Goal: Use online tool/utility: Utilize a website feature to perform a specific function

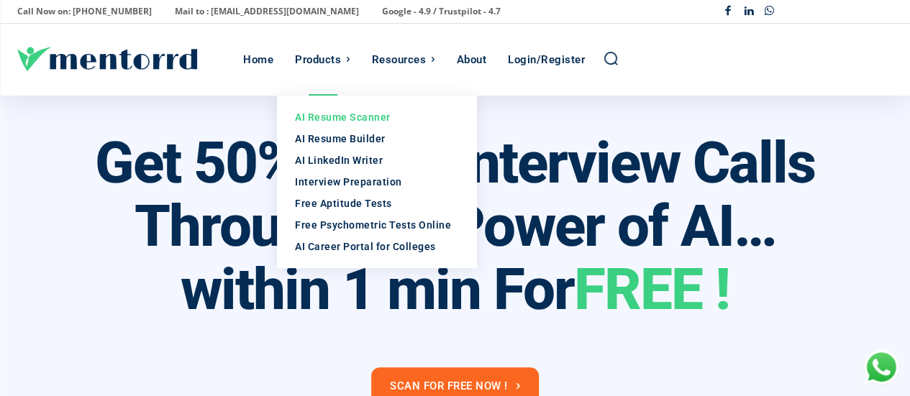
click at [362, 117] on div "AI Resume Scanner" at bounding box center [377, 117] width 164 height 14
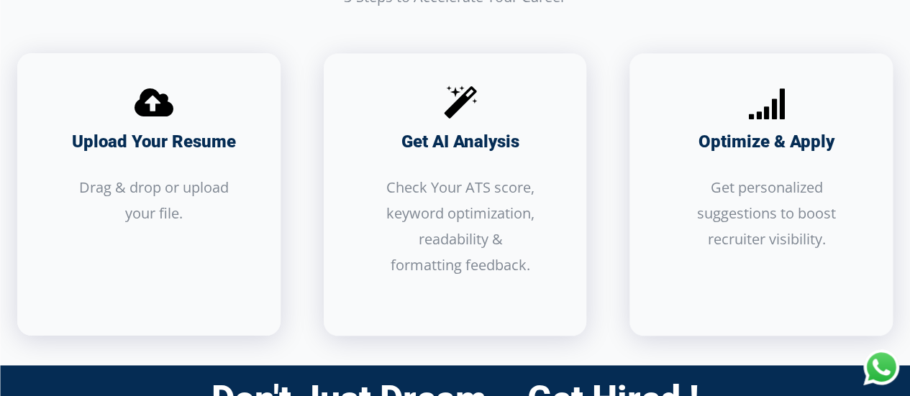
scroll to position [861, 0]
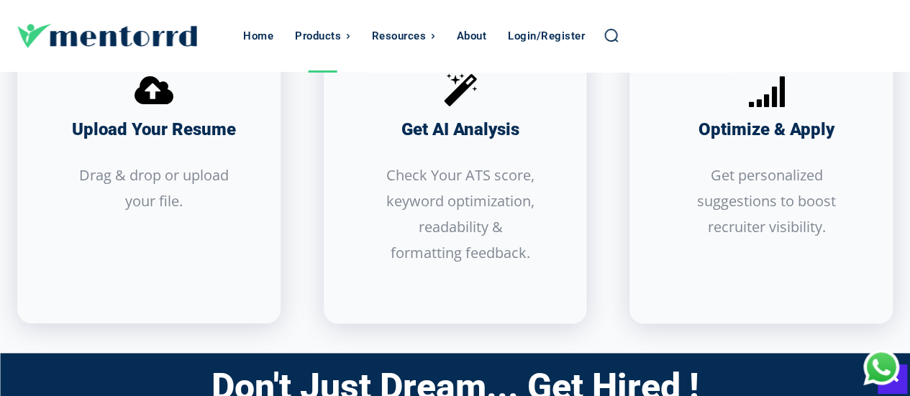
click at [155, 92] on icon at bounding box center [154, 92] width 58 height 58
click at [161, 143] on div "Upload Your Resume Drag & drop or upload your file." at bounding box center [154, 139] width 231 height 152
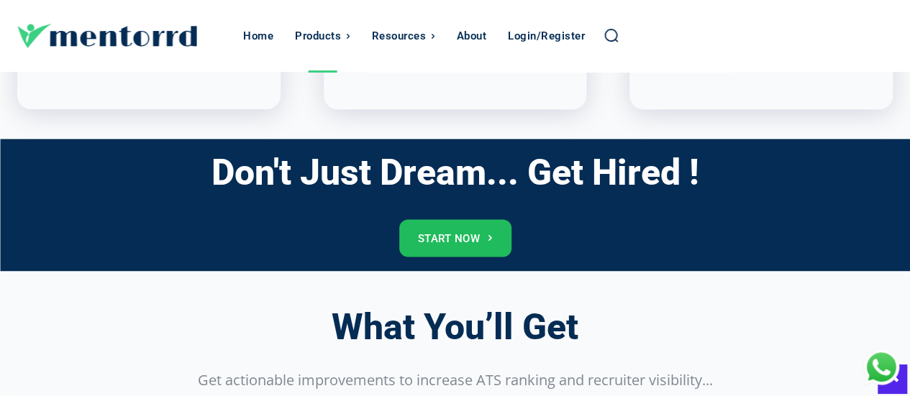
scroll to position [1083, 0]
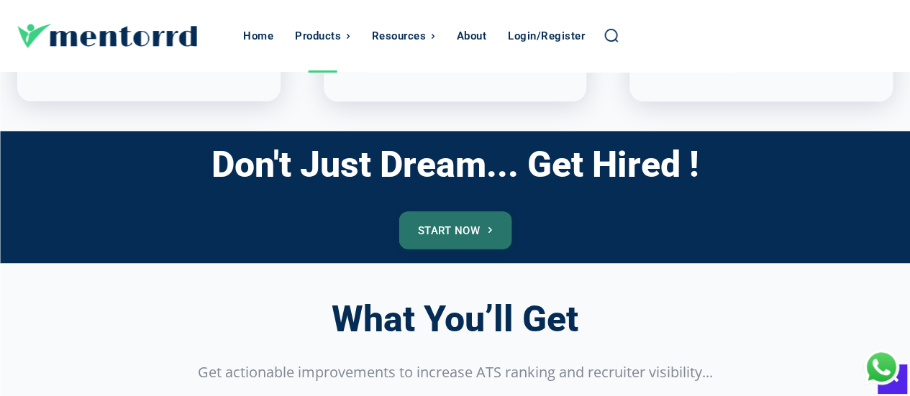
click at [462, 226] on link "Start Now" at bounding box center [455, 230] width 112 height 37
click at [485, 227] on link "Start Now" at bounding box center [455, 230] width 112 height 37
